Goal: Task Accomplishment & Management: Use online tool/utility

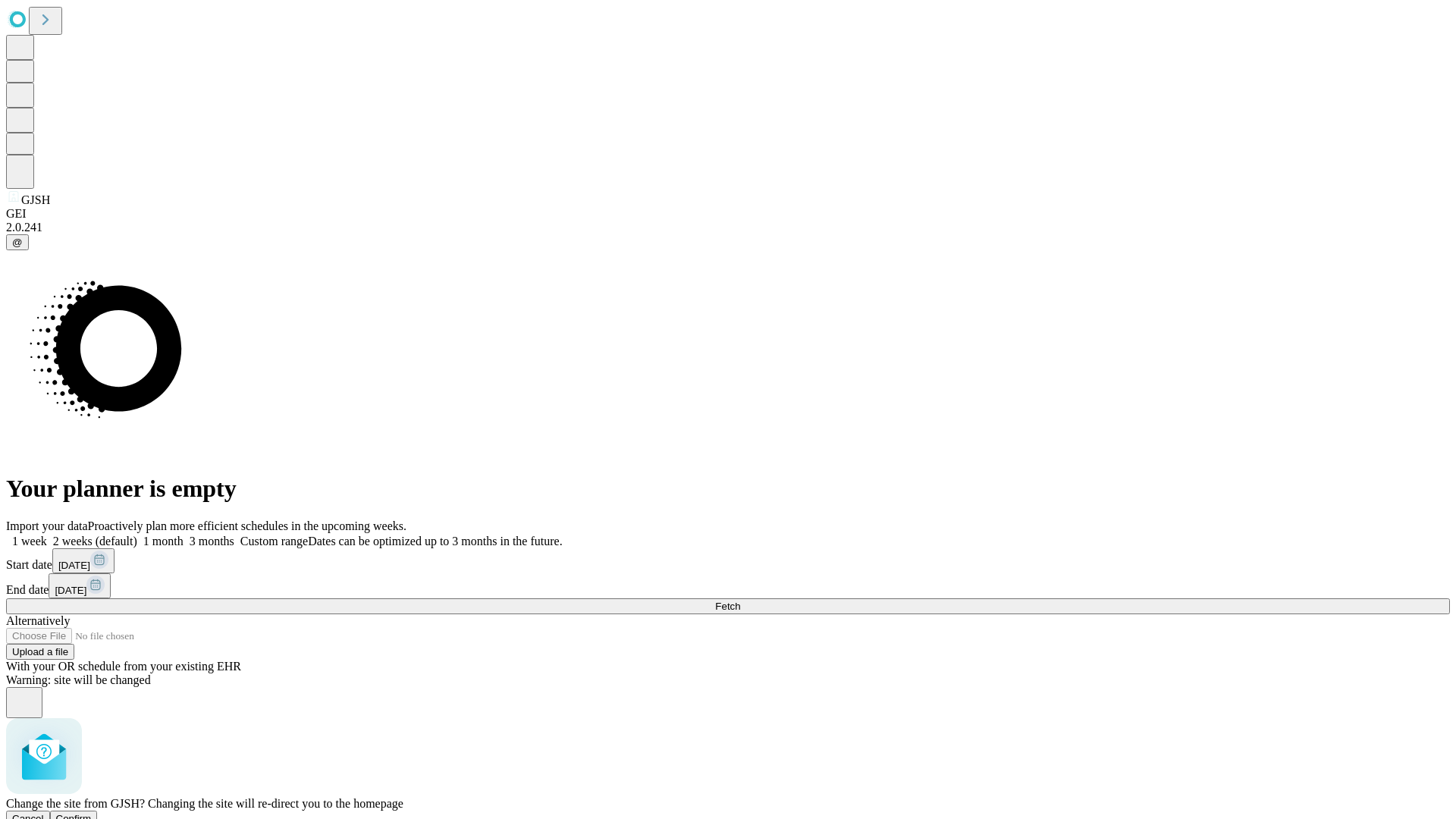
click at [92, 813] on span "Confirm" at bounding box center [73, 819] width 36 height 12
click at [47, 535] on label "1 week" at bounding box center [26, 541] width 41 height 13
click at [740, 600] on span "Fetch" at bounding box center [728, 606] width 25 height 12
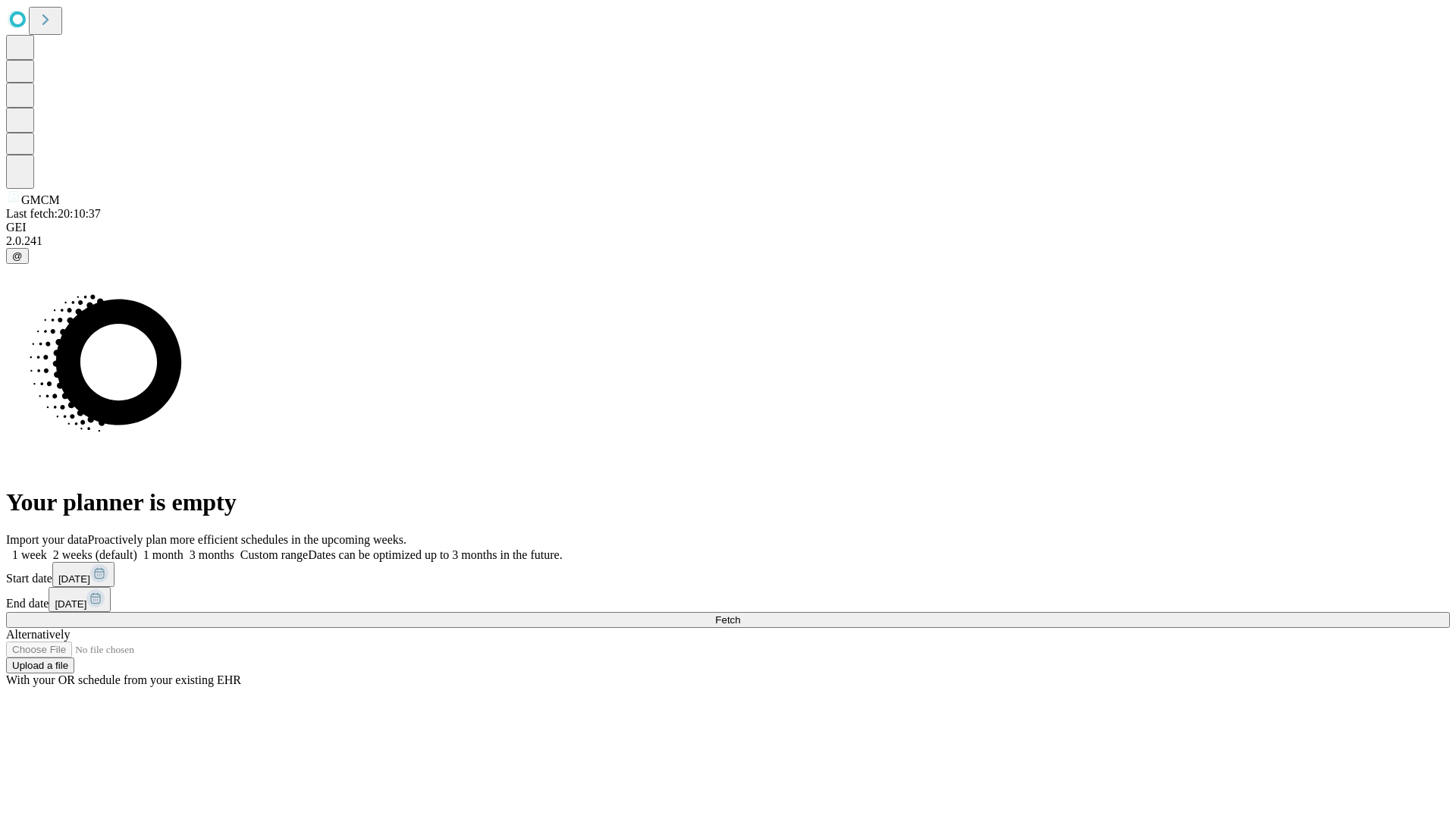
click at [47, 548] on label "1 week" at bounding box center [26, 554] width 41 height 13
click at [740, 615] on span "Fetch" at bounding box center [728, 621] width 25 height 12
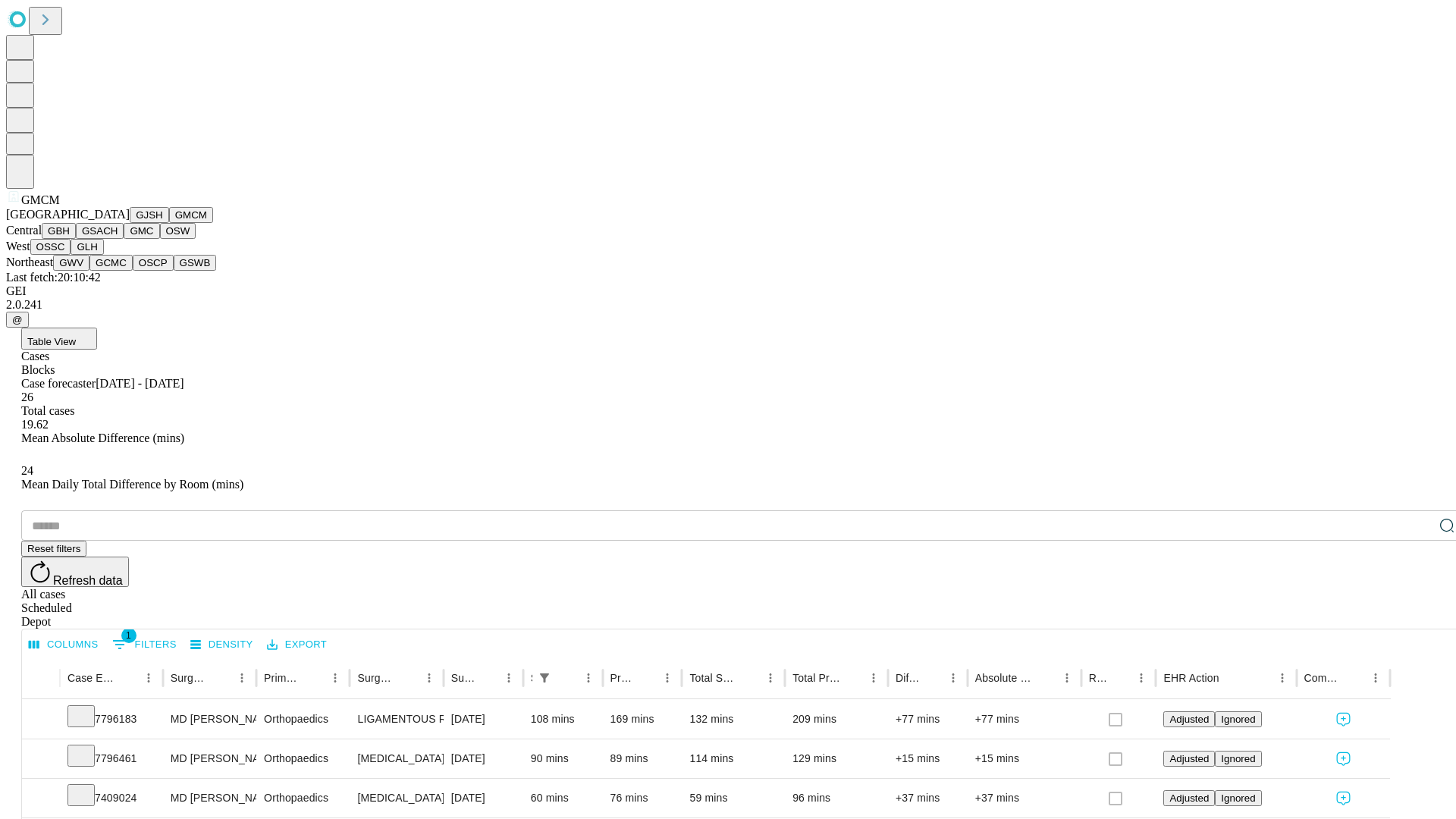
click at [76, 239] on button "GBH" at bounding box center [58, 230] width 34 height 16
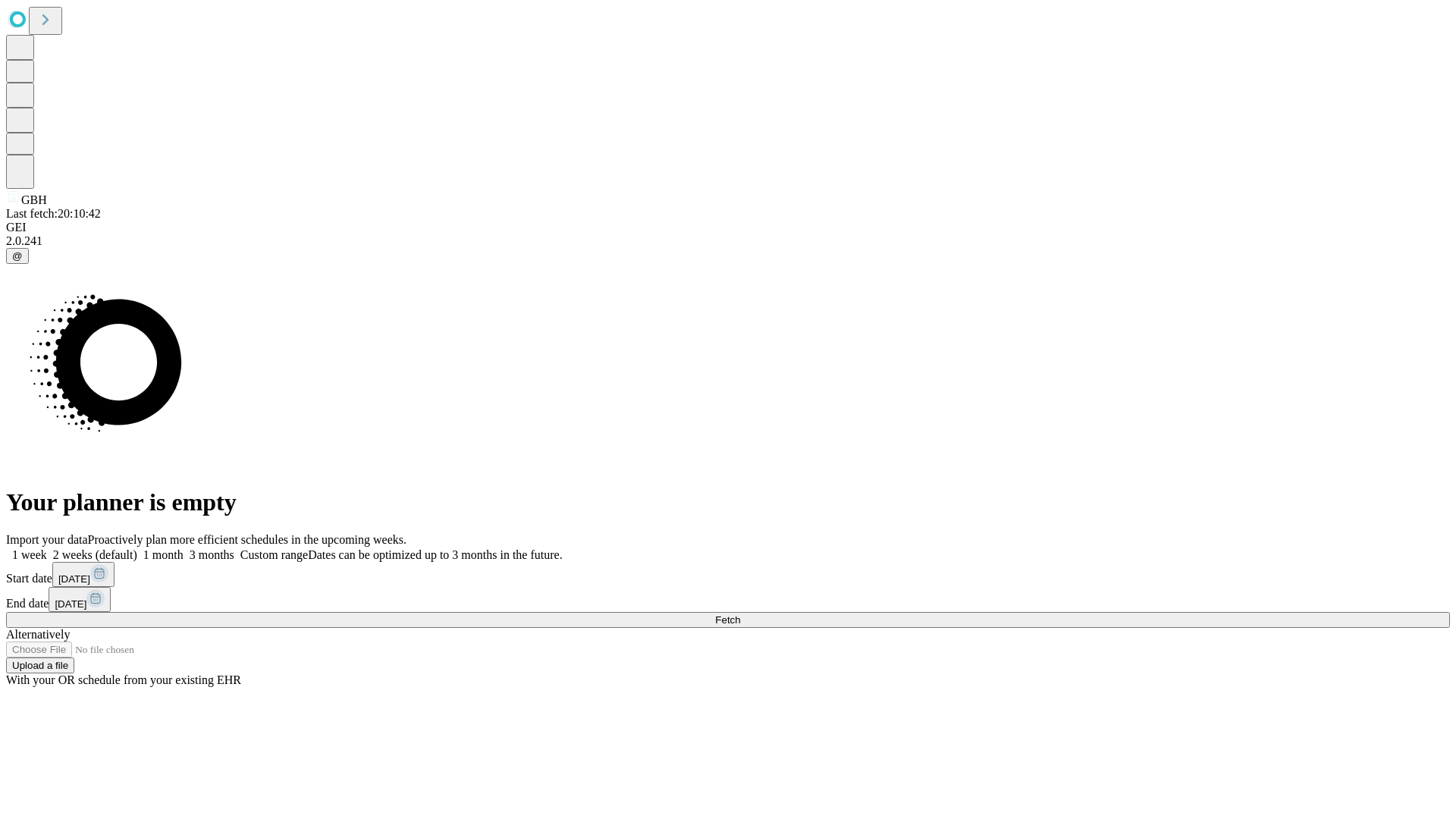
click at [47, 548] on label "1 week" at bounding box center [26, 554] width 41 height 13
click at [740, 615] on span "Fetch" at bounding box center [728, 621] width 25 height 12
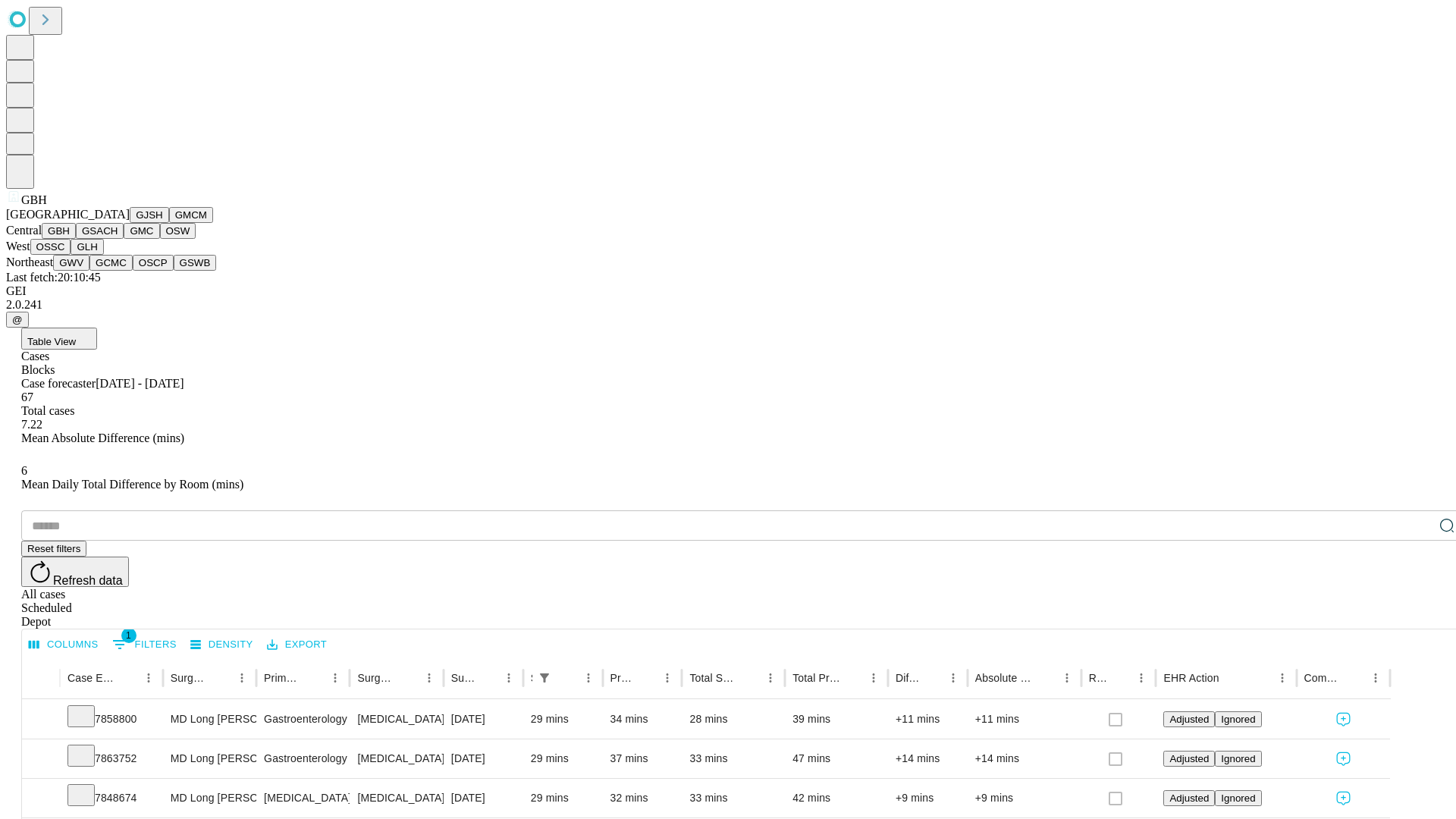
click at [118, 239] on button "GSACH" at bounding box center [100, 230] width 48 height 16
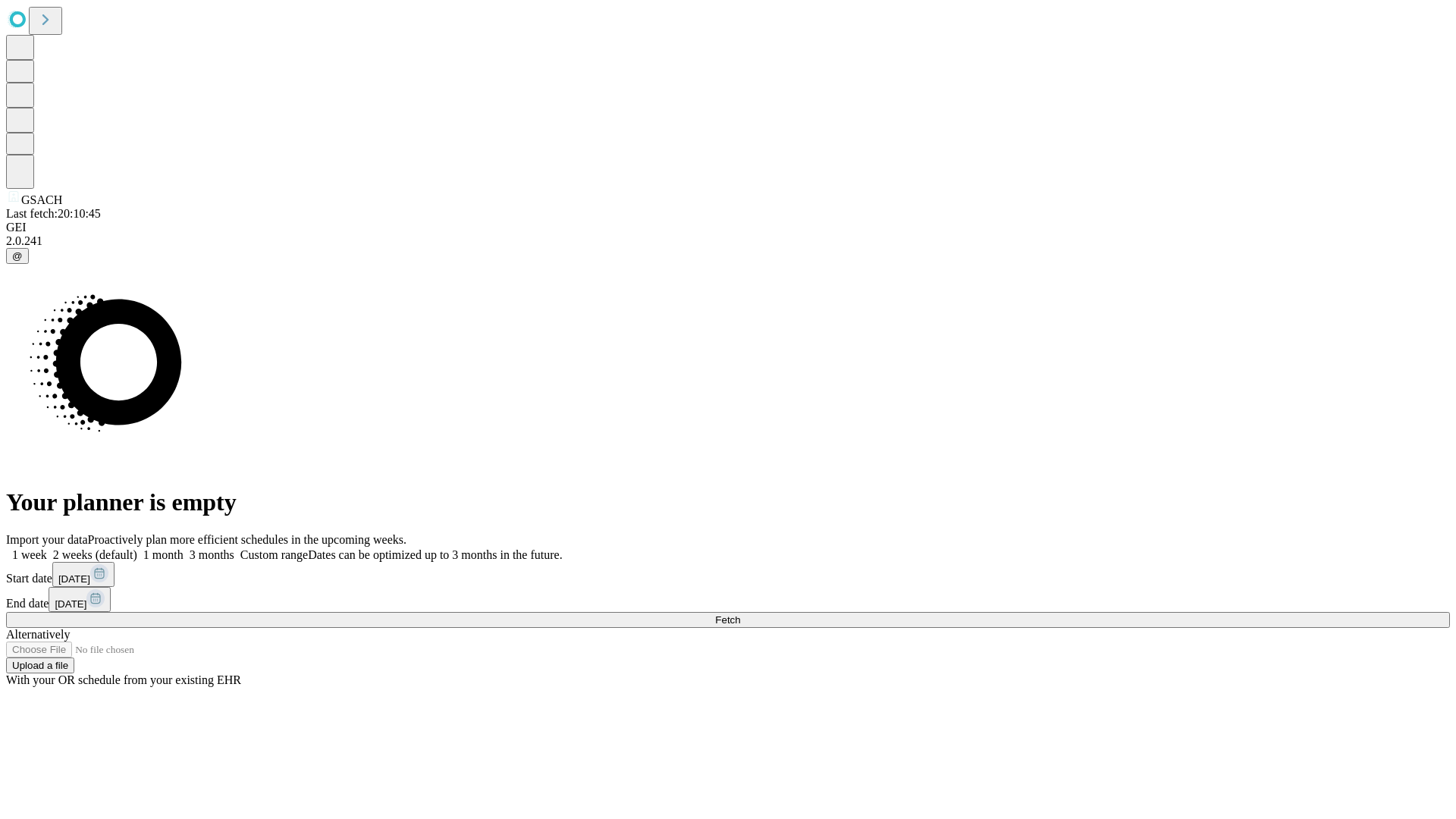
click at [47, 548] on label "1 week" at bounding box center [26, 554] width 41 height 13
click at [740, 615] on span "Fetch" at bounding box center [728, 621] width 25 height 12
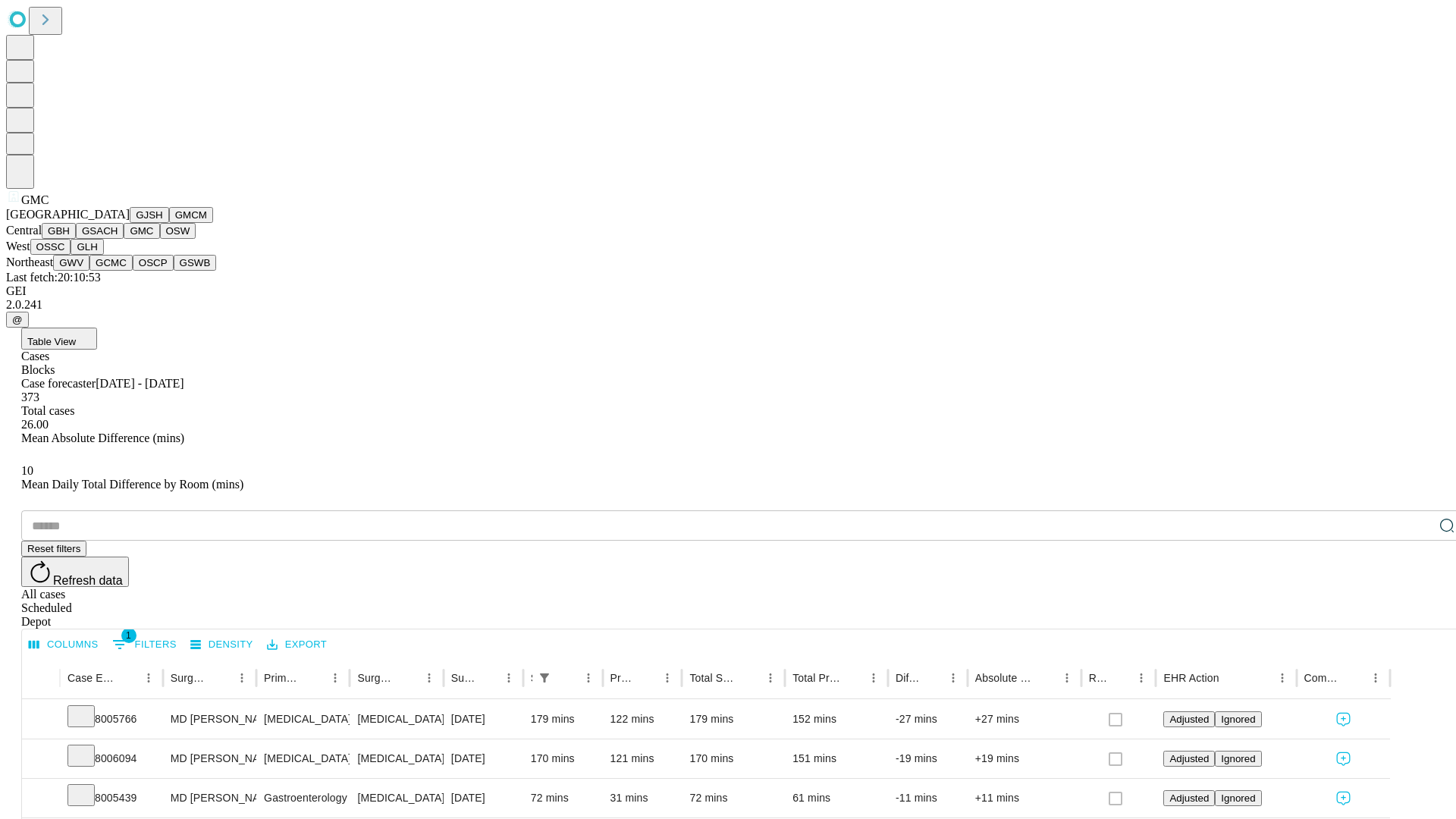
click at [160, 239] on button "OSW" at bounding box center [178, 230] width 37 height 16
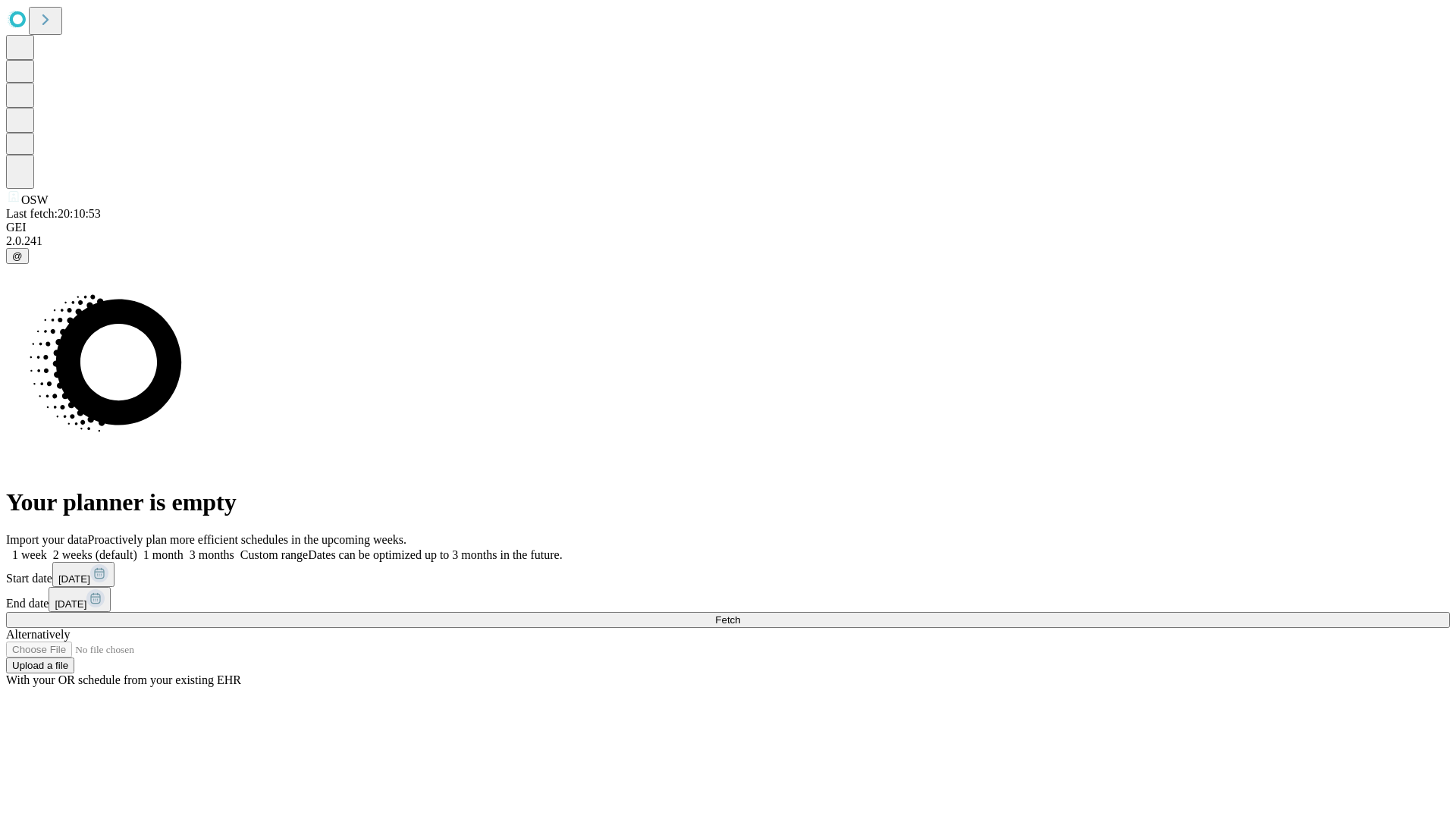
click at [47, 548] on label "1 week" at bounding box center [26, 554] width 41 height 13
click at [740, 615] on span "Fetch" at bounding box center [728, 621] width 25 height 12
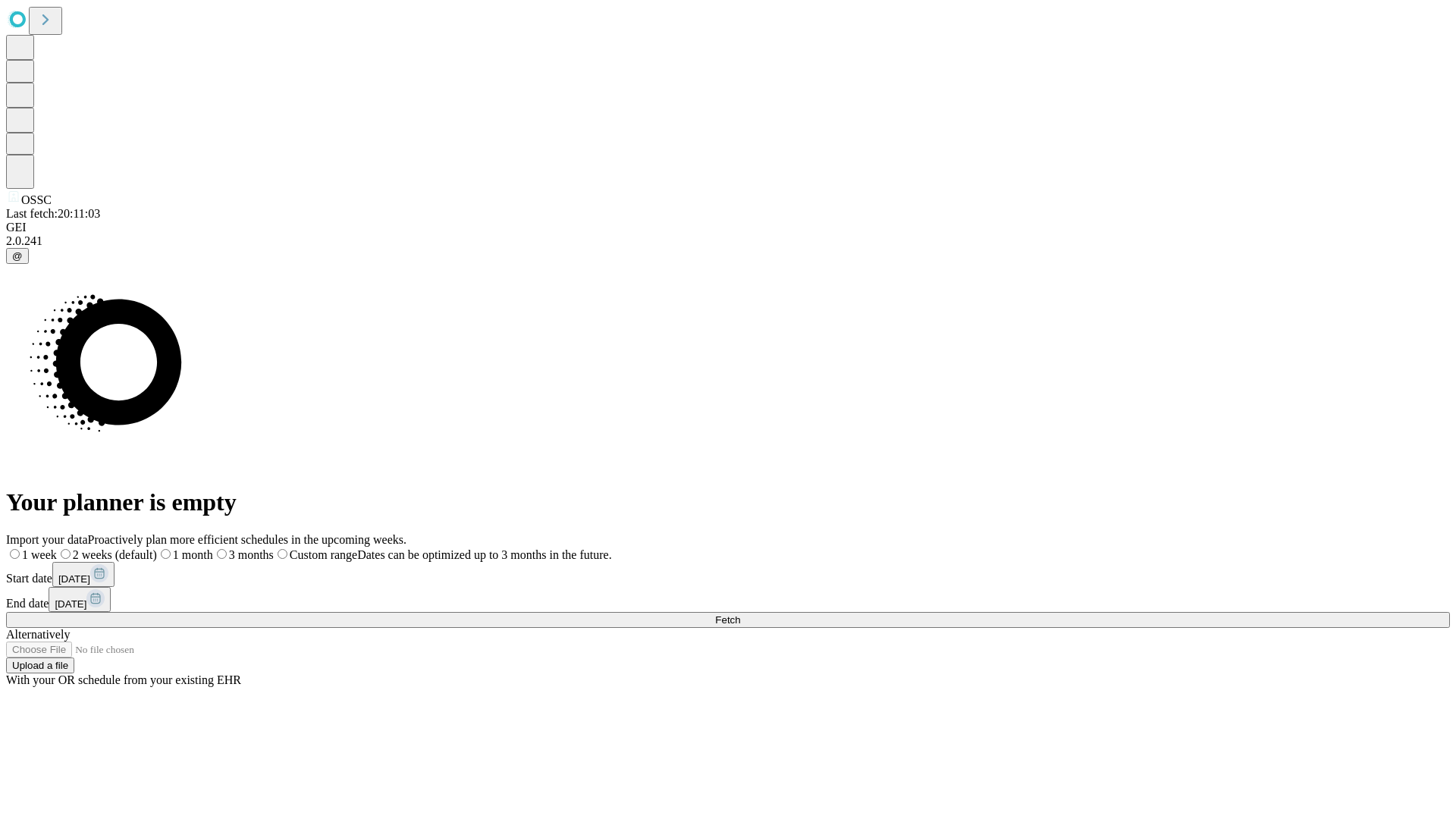
click at [740, 615] on span "Fetch" at bounding box center [728, 621] width 25 height 12
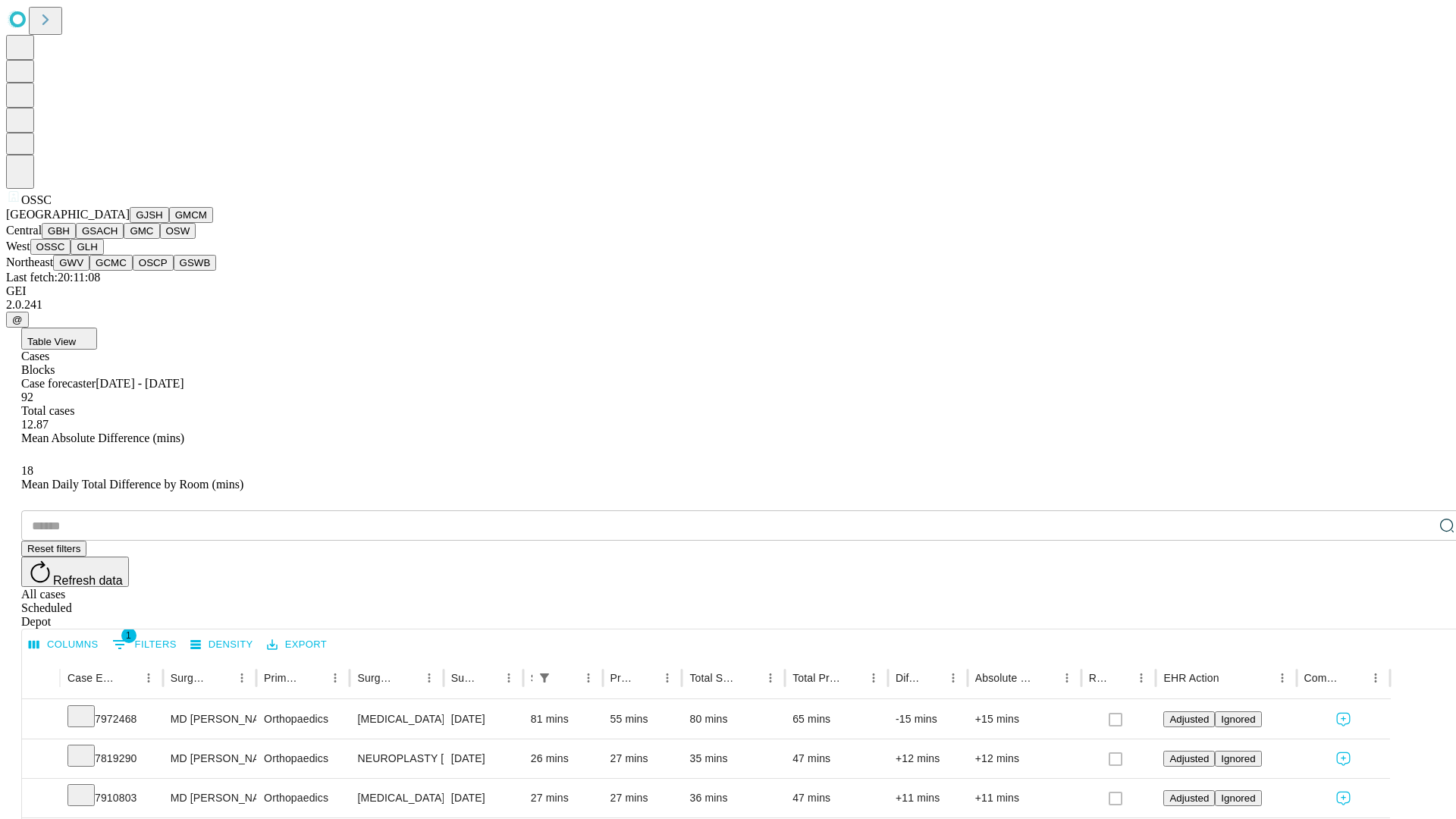
click at [103, 254] on button "GLH" at bounding box center [87, 247] width 33 height 16
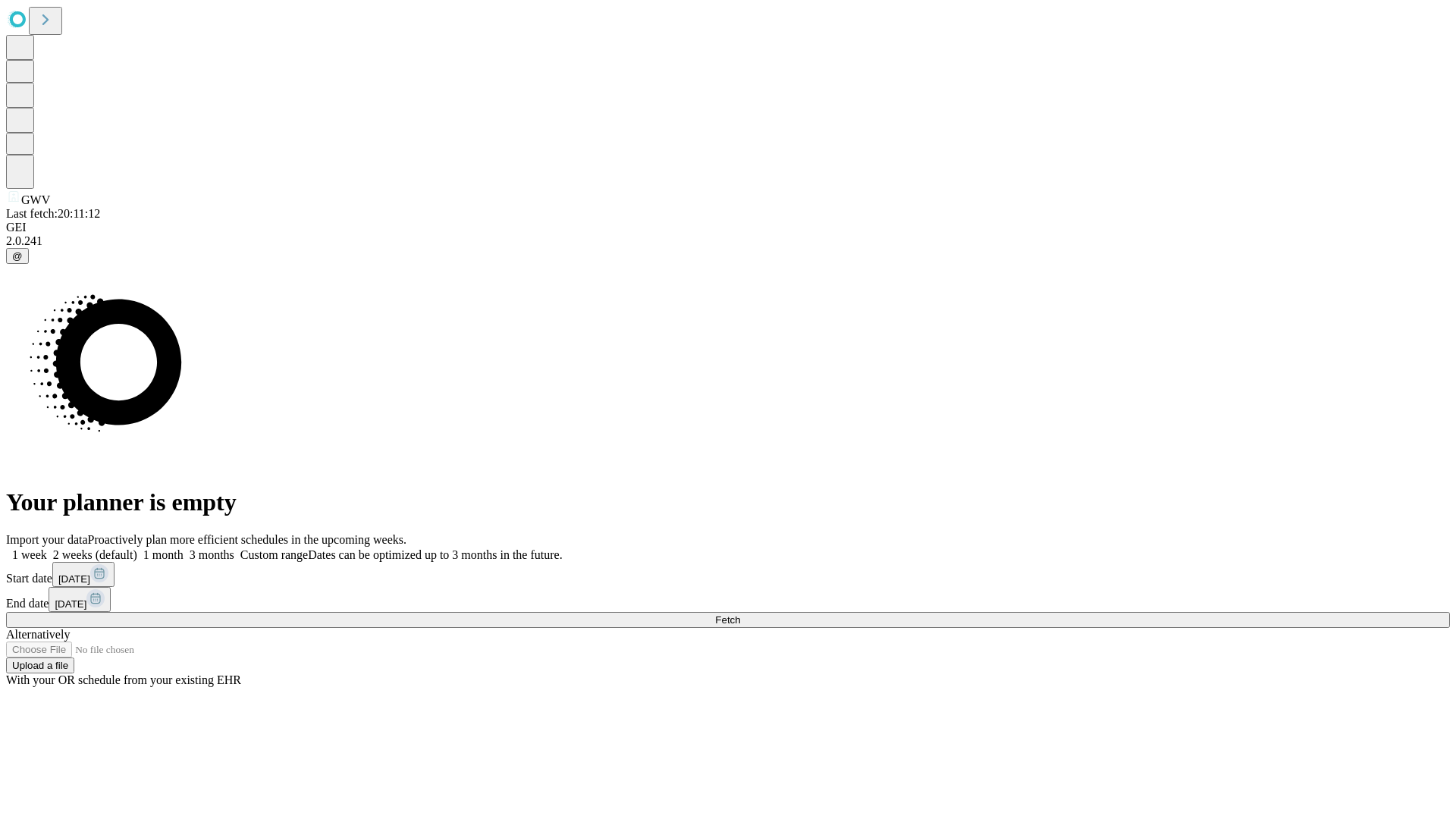
click at [740, 615] on span "Fetch" at bounding box center [728, 621] width 25 height 12
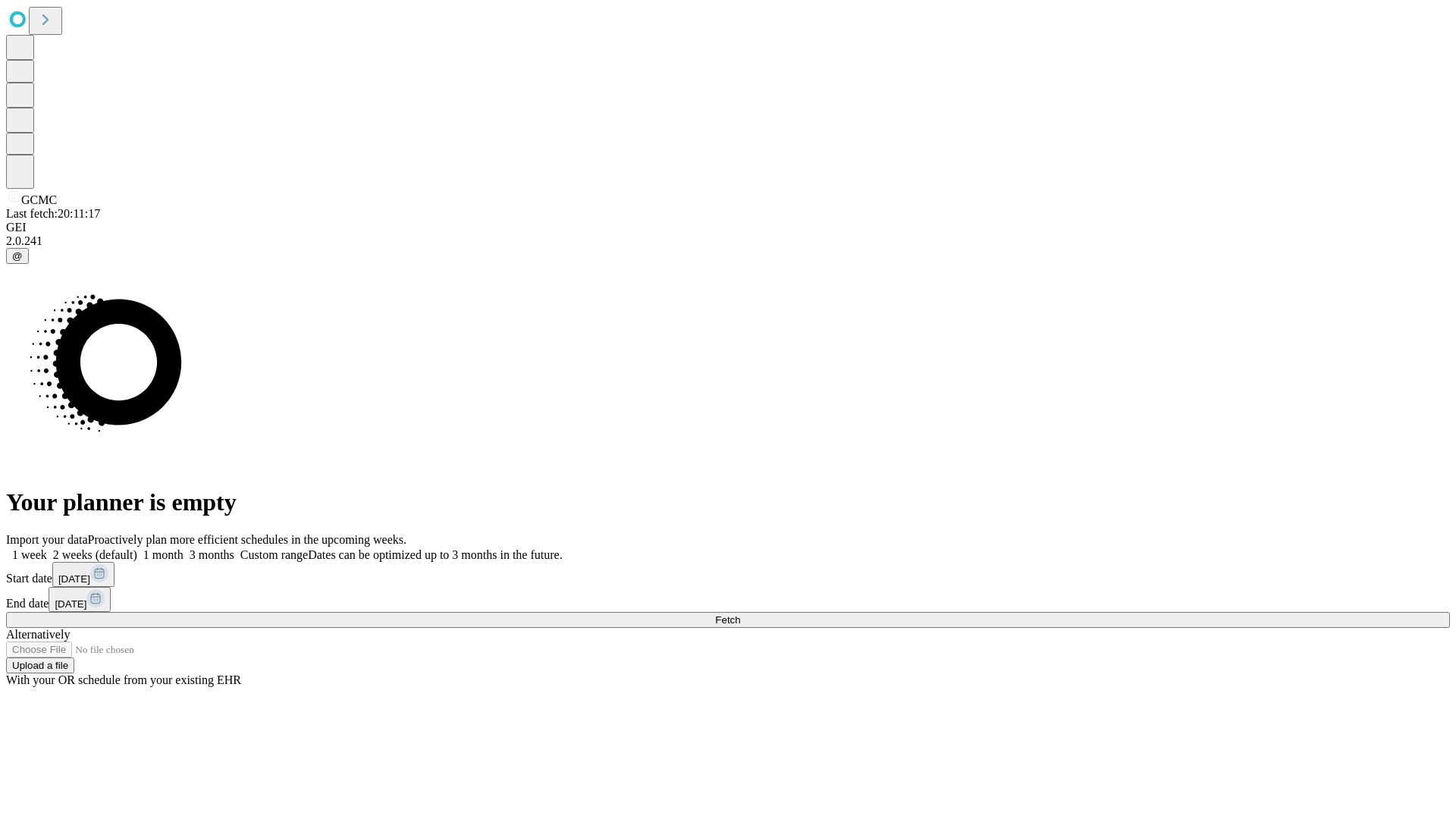
click at [47, 548] on label "1 week" at bounding box center [26, 554] width 41 height 13
click at [740, 615] on span "Fetch" at bounding box center [728, 621] width 25 height 12
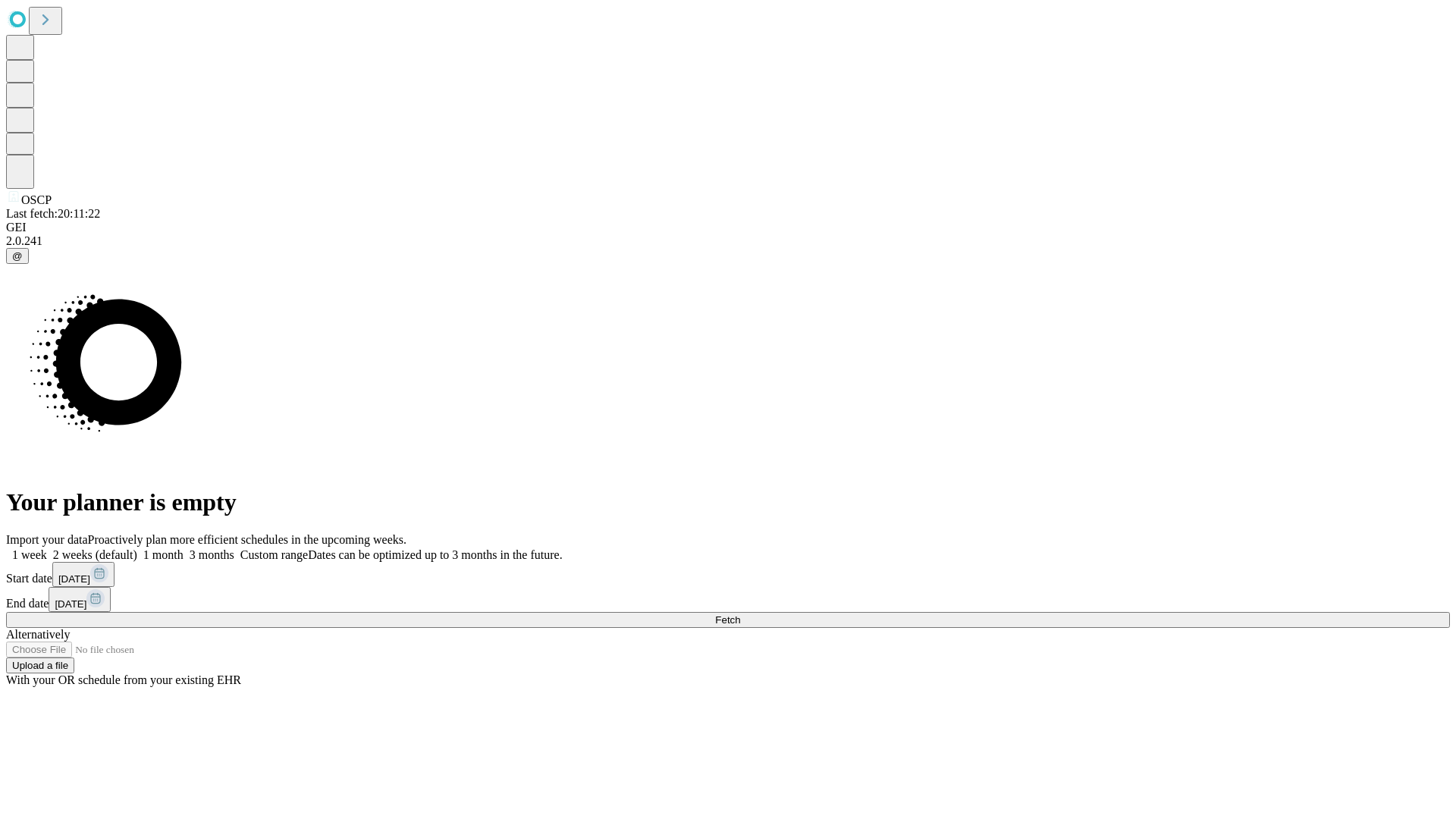
click at [47, 548] on label "1 week" at bounding box center [26, 554] width 41 height 13
click at [740, 615] on span "Fetch" at bounding box center [728, 621] width 25 height 12
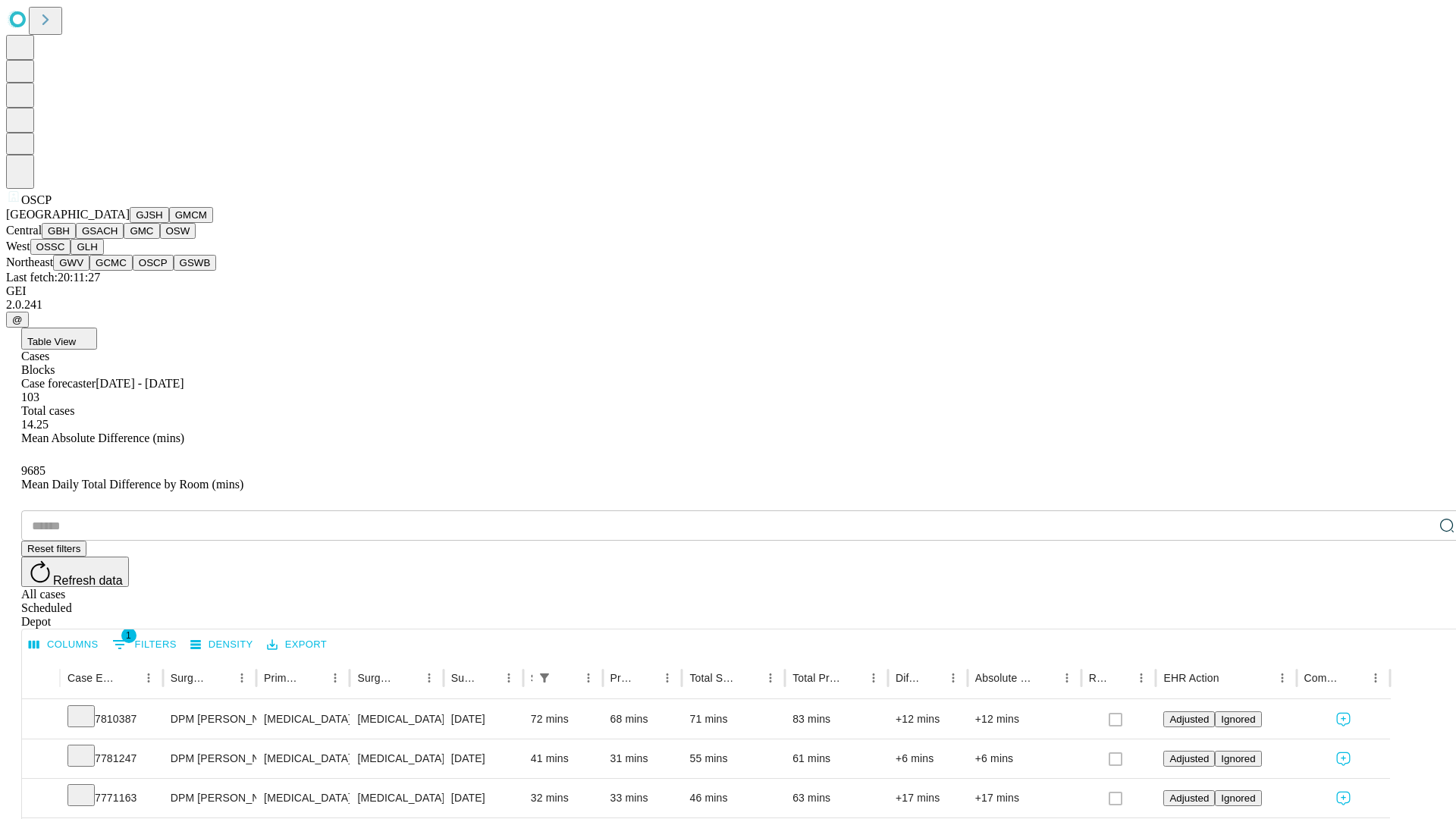
click at [173, 271] on button "GSWB" at bounding box center [195, 262] width 43 height 16
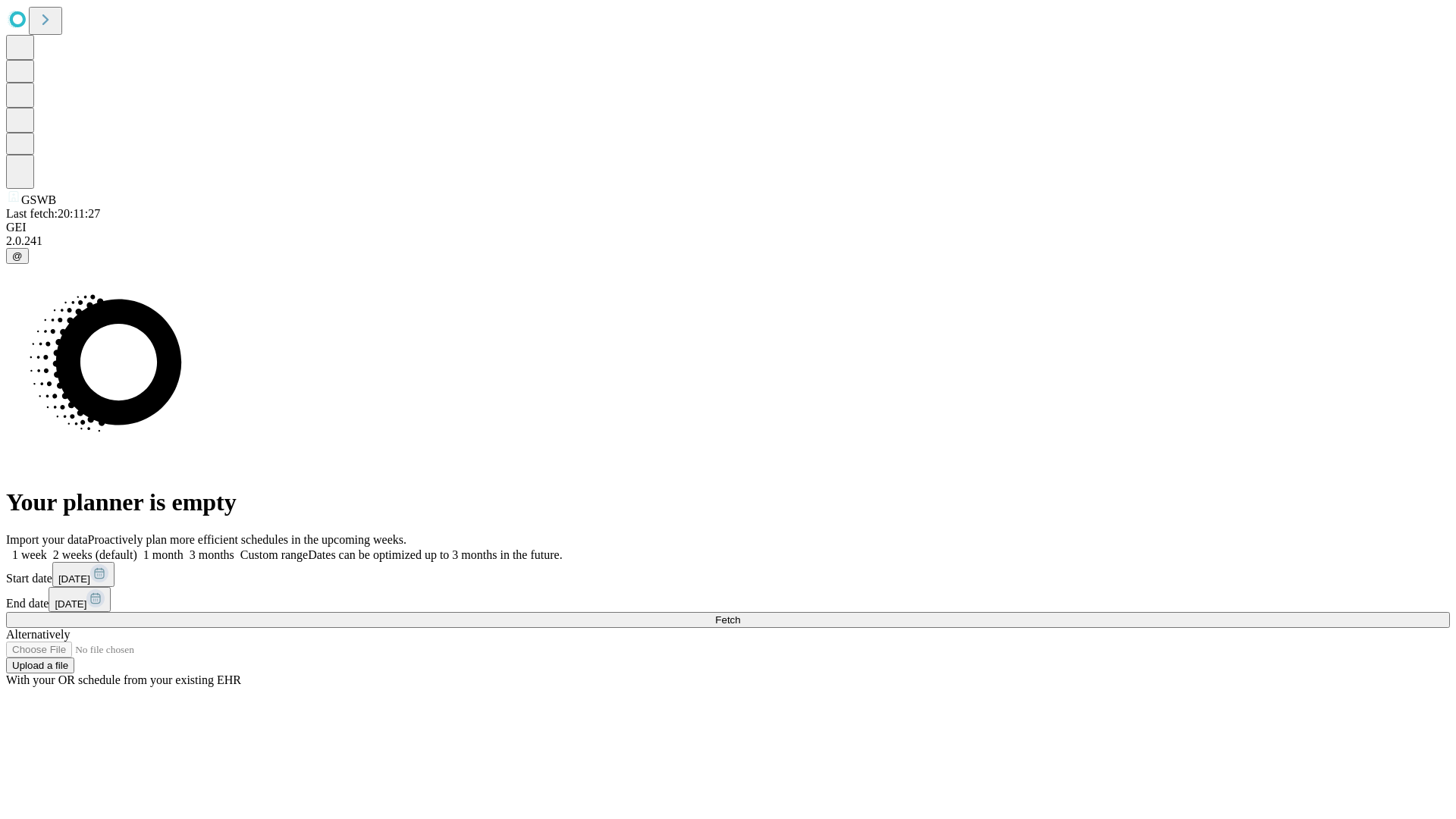
click at [47, 548] on label "1 week" at bounding box center [26, 554] width 41 height 13
click at [740, 615] on span "Fetch" at bounding box center [728, 621] width 25 height 12
